Goal: Find specific page/section: Find specific page/section

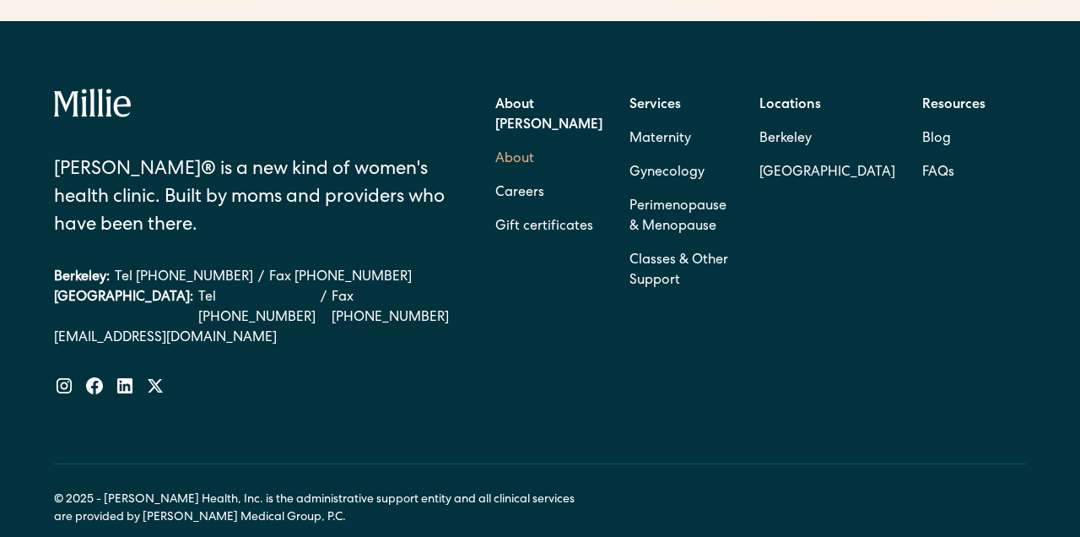
scroll to position [1376, 0]
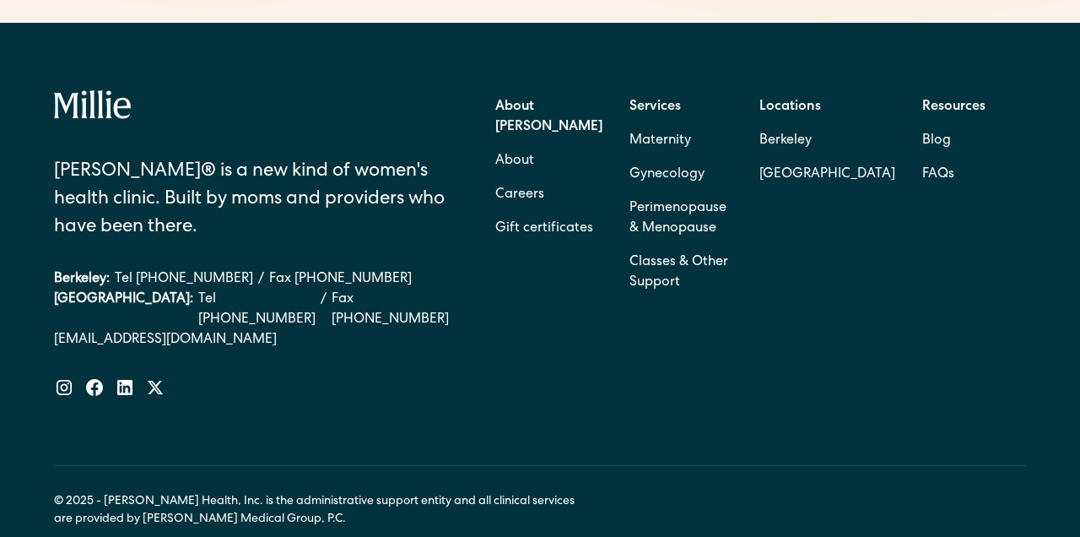
click at [522, 100] on strong "About [PERSON_NAME]" at bounding box center [548, 117] width 107 height 34
click at [549, 100] on strong "About [PERSON_NAME]" at bounding box center [548, 117] width 107 height 34
click at [523, 144] on link "About" at bounding box center [514, 161] width 39 height 34
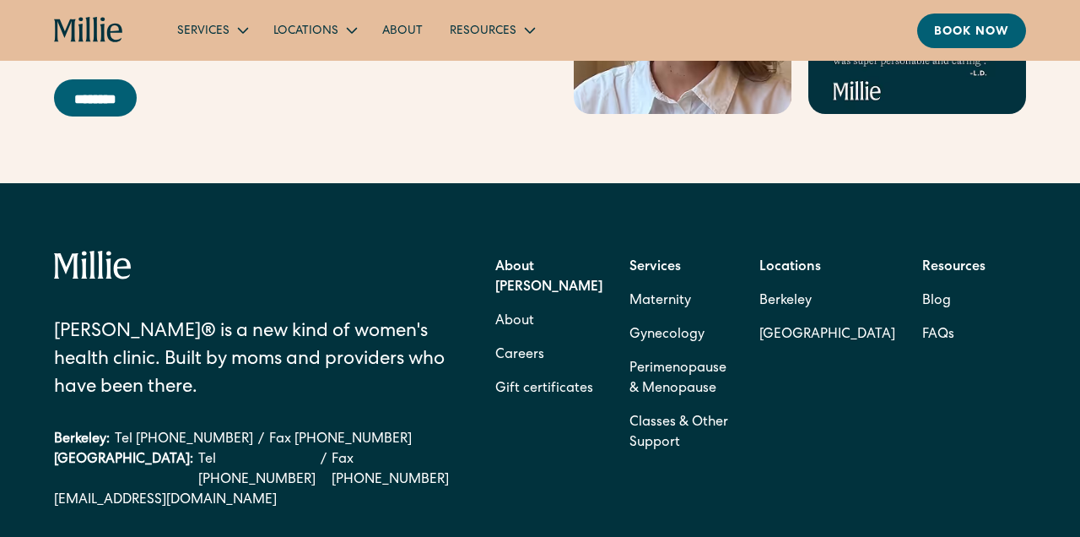
scroll to position [5252, 0]
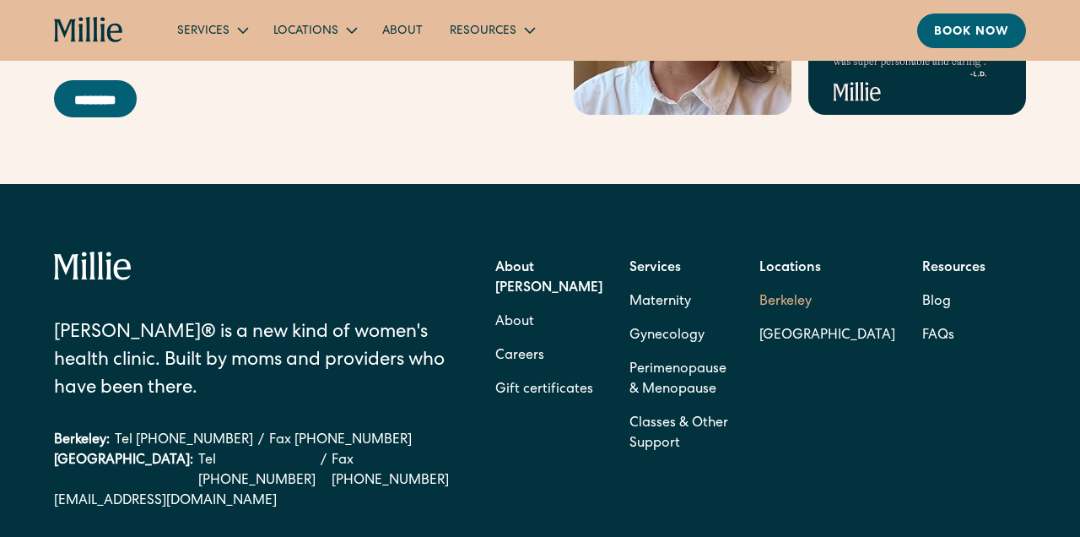
click at [808, 309] on link "Berkeley" at bounding box center [827, 302] width 136 height 34
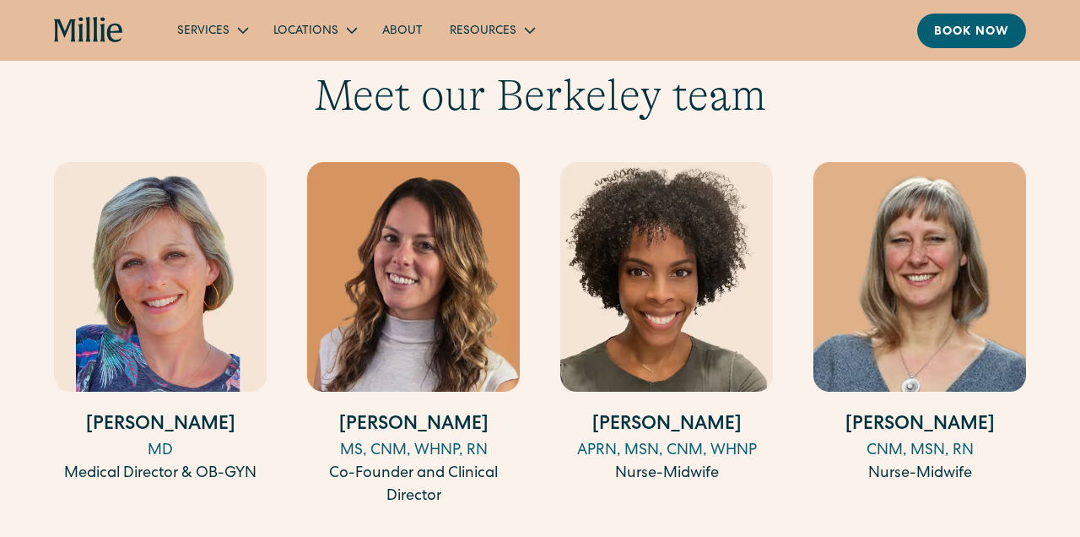
scroll to position [1685, 0]
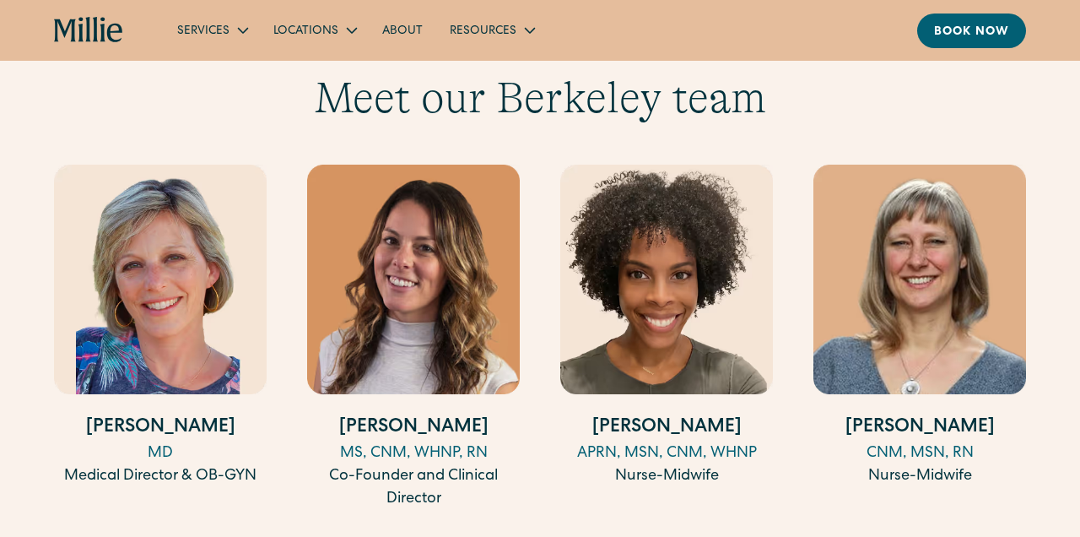
click at [922, 316] on img at bounding box center [919, 279] width 213 height 229
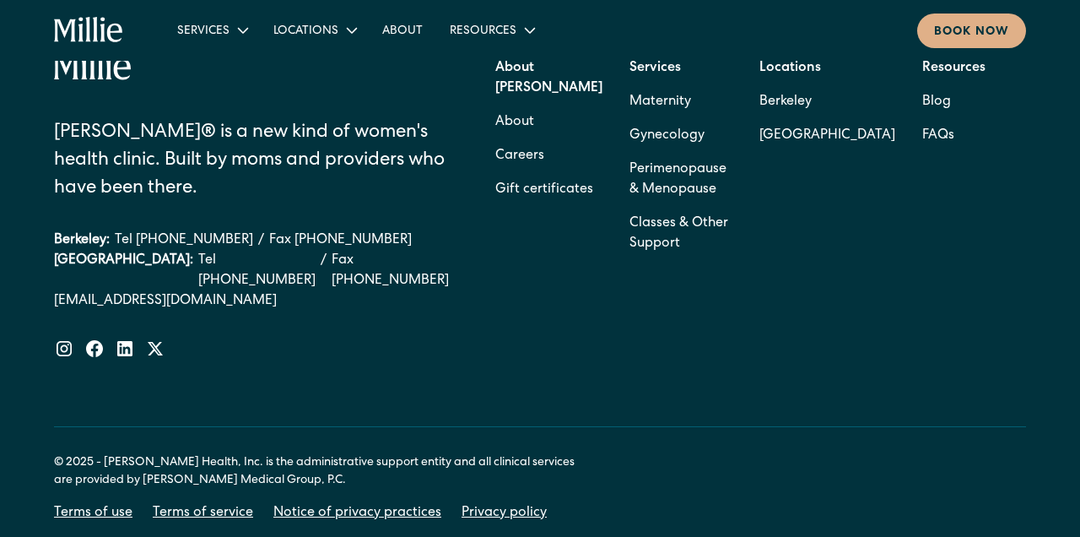
scroll to position [1019, 0]
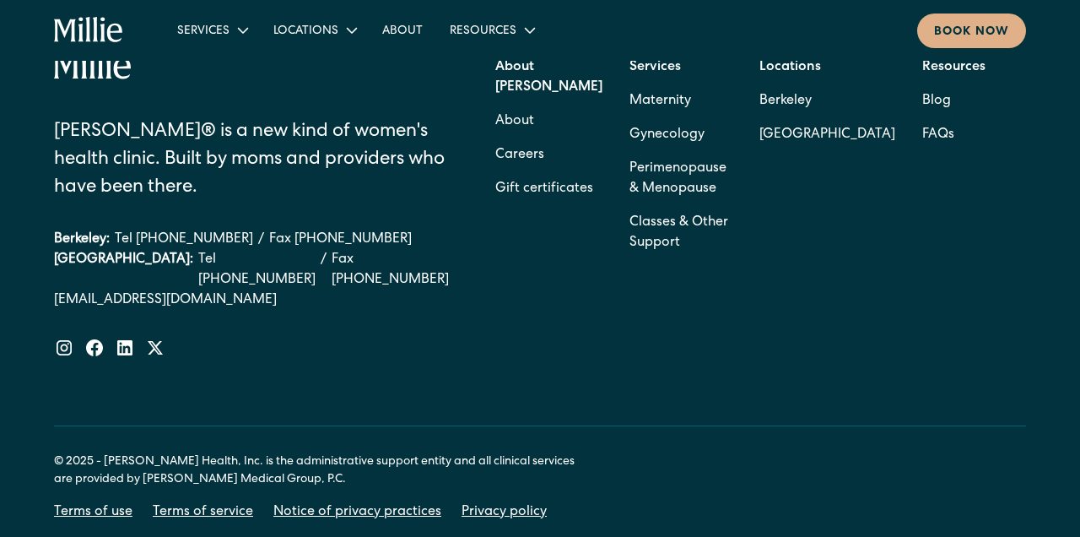
click at [601, 23] on nav "Services Maternity Gynecology Perimenopause & Menopause Classes & Other Support…" at bounding box center [595, 31] width 862 height 35
